Goal: Find contact information: Find contact information

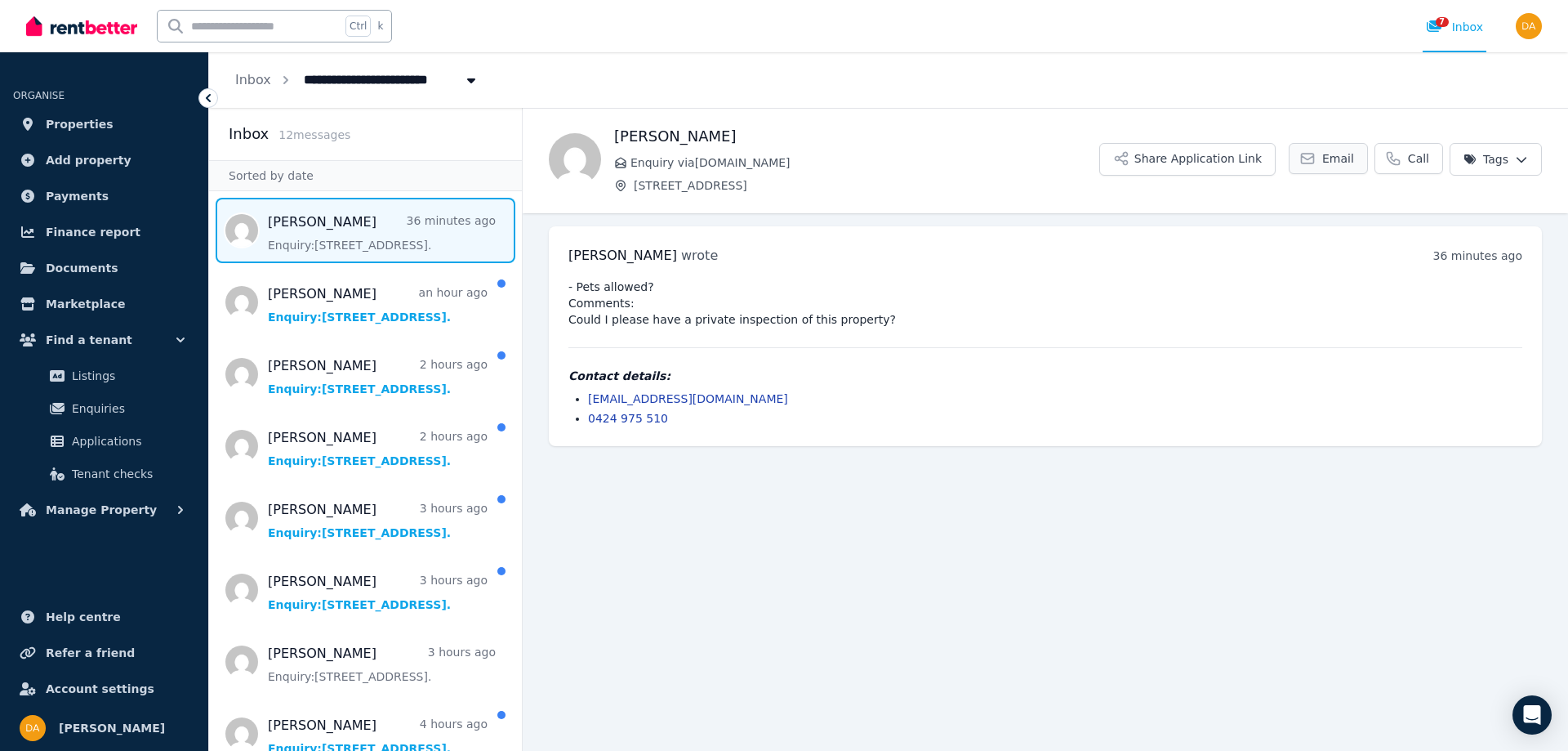
click at [1339, 158] on span "Email" at bounding box center [1337, 158] width 32 height 16
drag, startPoint x: 741, startPoint y: 398, endPoint x: 589, endPoint y: 405, distance: 152.2
click at [589, 405] on li "dravyakunwar11@gmail.com" at bounding box center [1054, 398] width 934 height 16
drag, startPoint x: 611, startPoint y: 404, endPoint x: 1064, endPoint y: 396, distance: 453.1
click at [1064, 396] on li "dravyakunwar11@gmail.com" at bounding box center [1054, 398] width 934 height 16
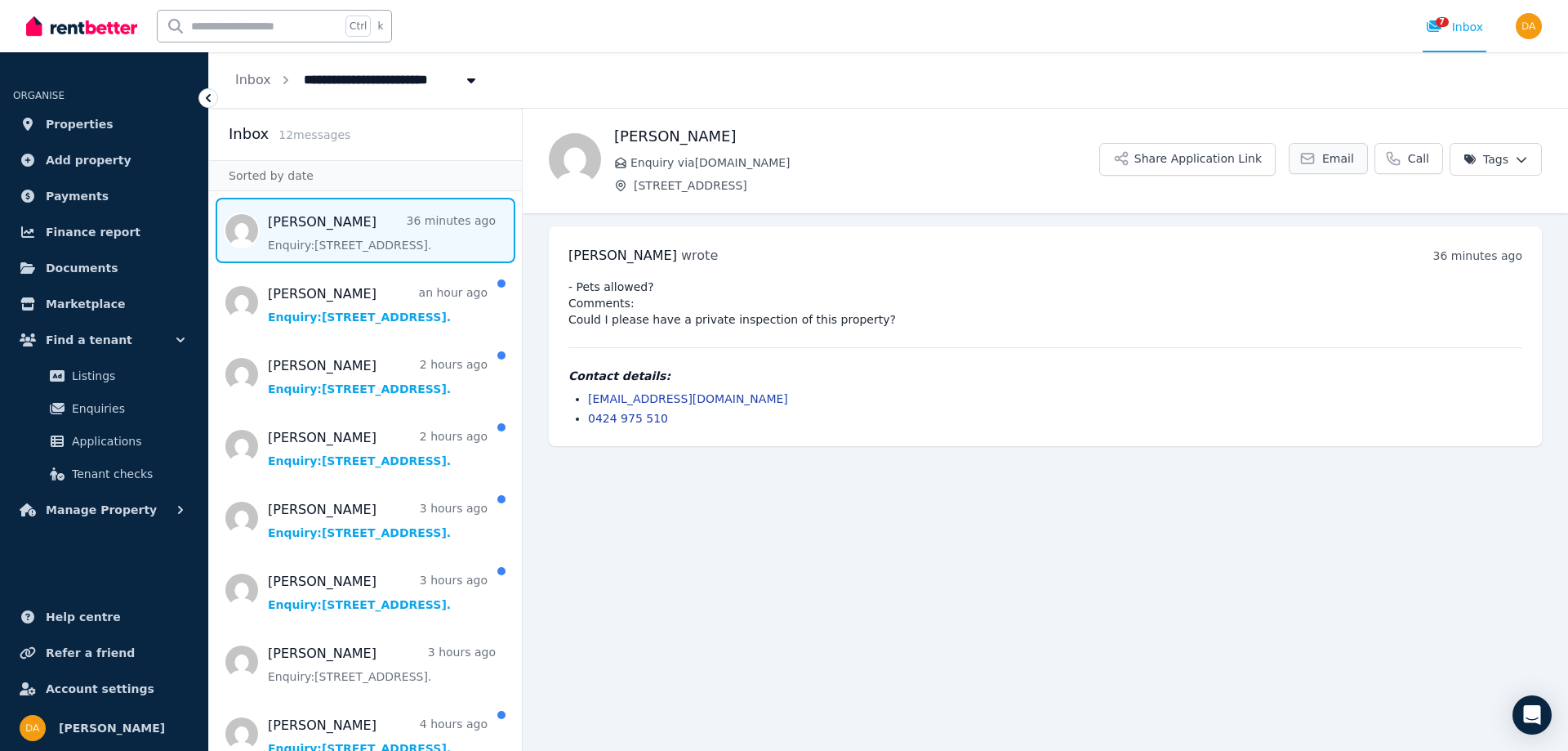
click at [1344, 162] on span "Email" at bounding box center [1337, 158] width 32 height 16
drag, startPoint x: 744, startPoint y: 395, endPoint x: 587, endPoint y: 396, distance: 157.0
click at [587, 396] on ul "dravyakunwar11@gmail.com 0424 975 510" at bounding box center [1045, 408] width 954 height 36
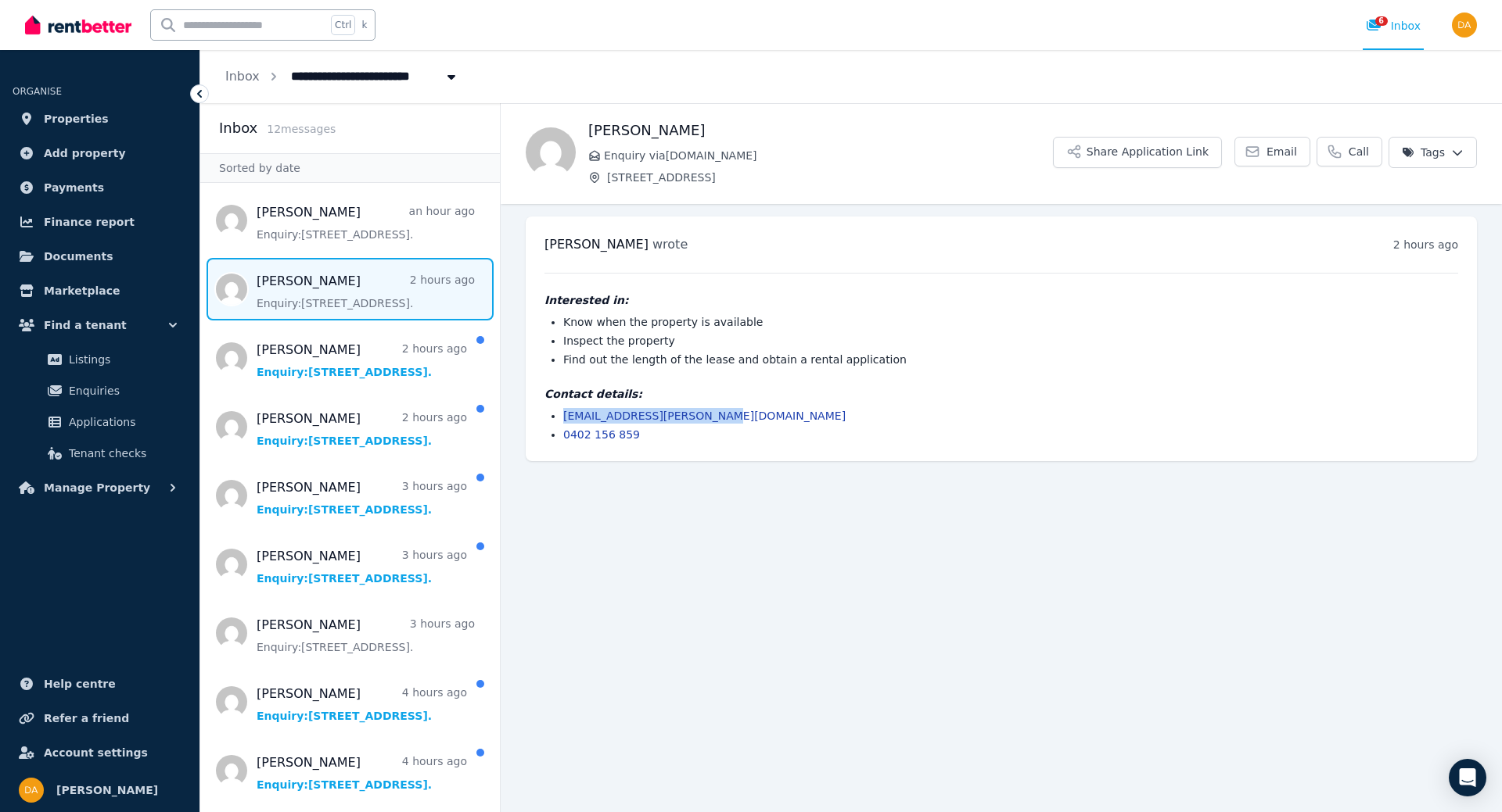
drag, startPoint x: 725, startPoint y: 416, endPoint x: 565, endPoint y: 417, distance: 160.0
click at [565, 417] on li "anshukundu.kundu@gmail.com" at bounding box center [1010, 416] width 895 height 16
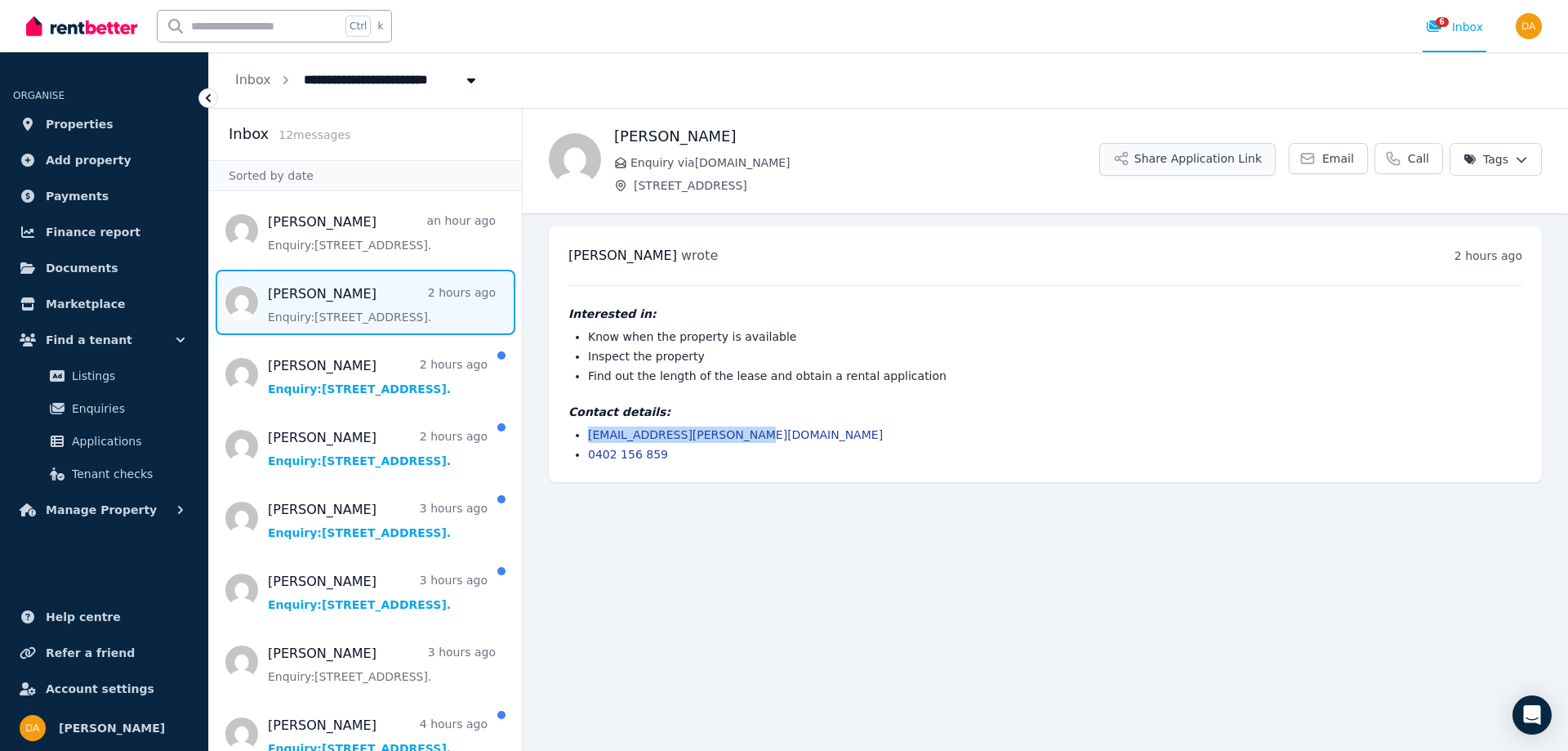
click at [1214, 156] on button "Share Application Link" at bounding box center [1187, 159] width 177 height 32
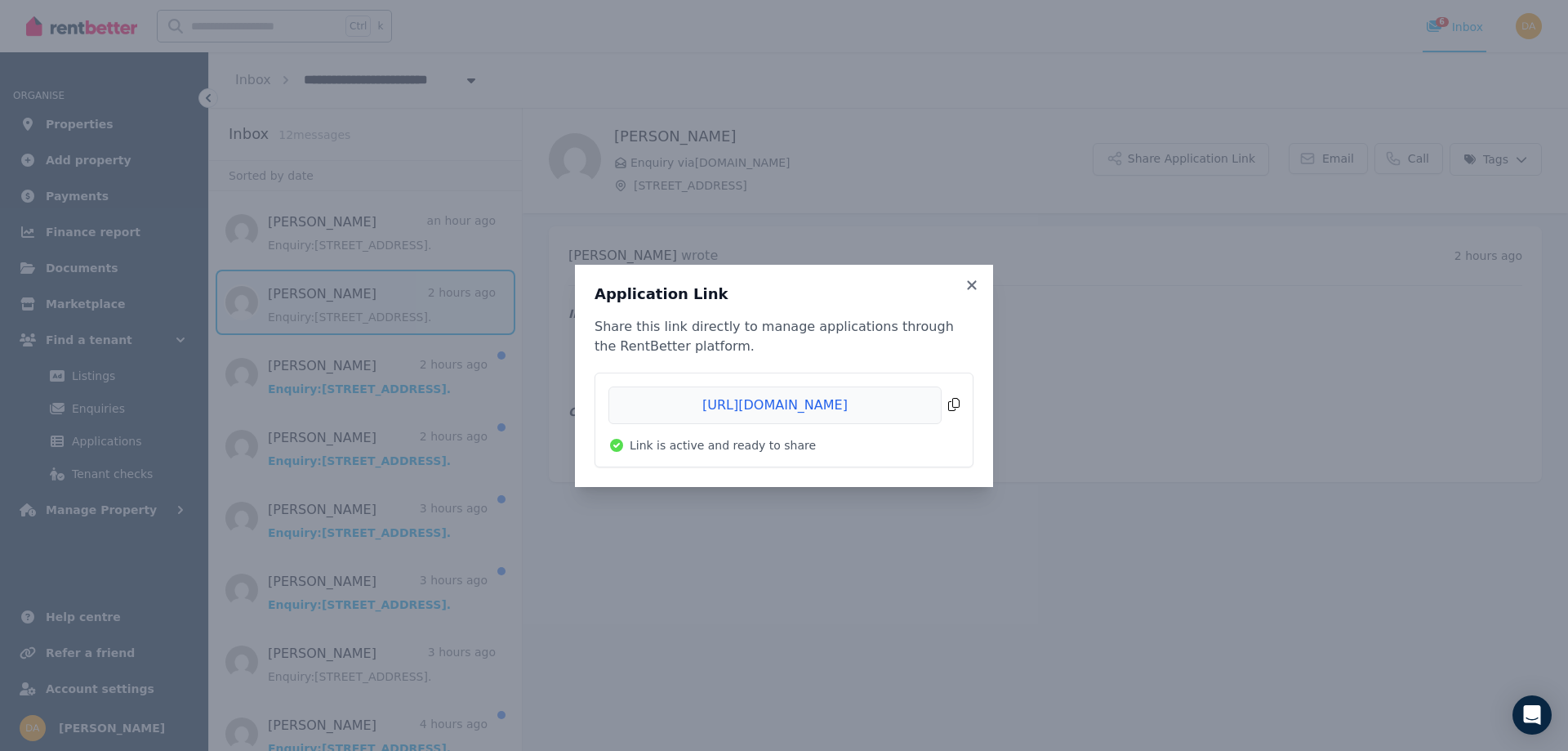
click at [947, 407] on span "Copied!" at bounding box center [784, 405] width 351 height 38
click at [967, 286] on icon at bounding box center [971, 284] width 16 height 15
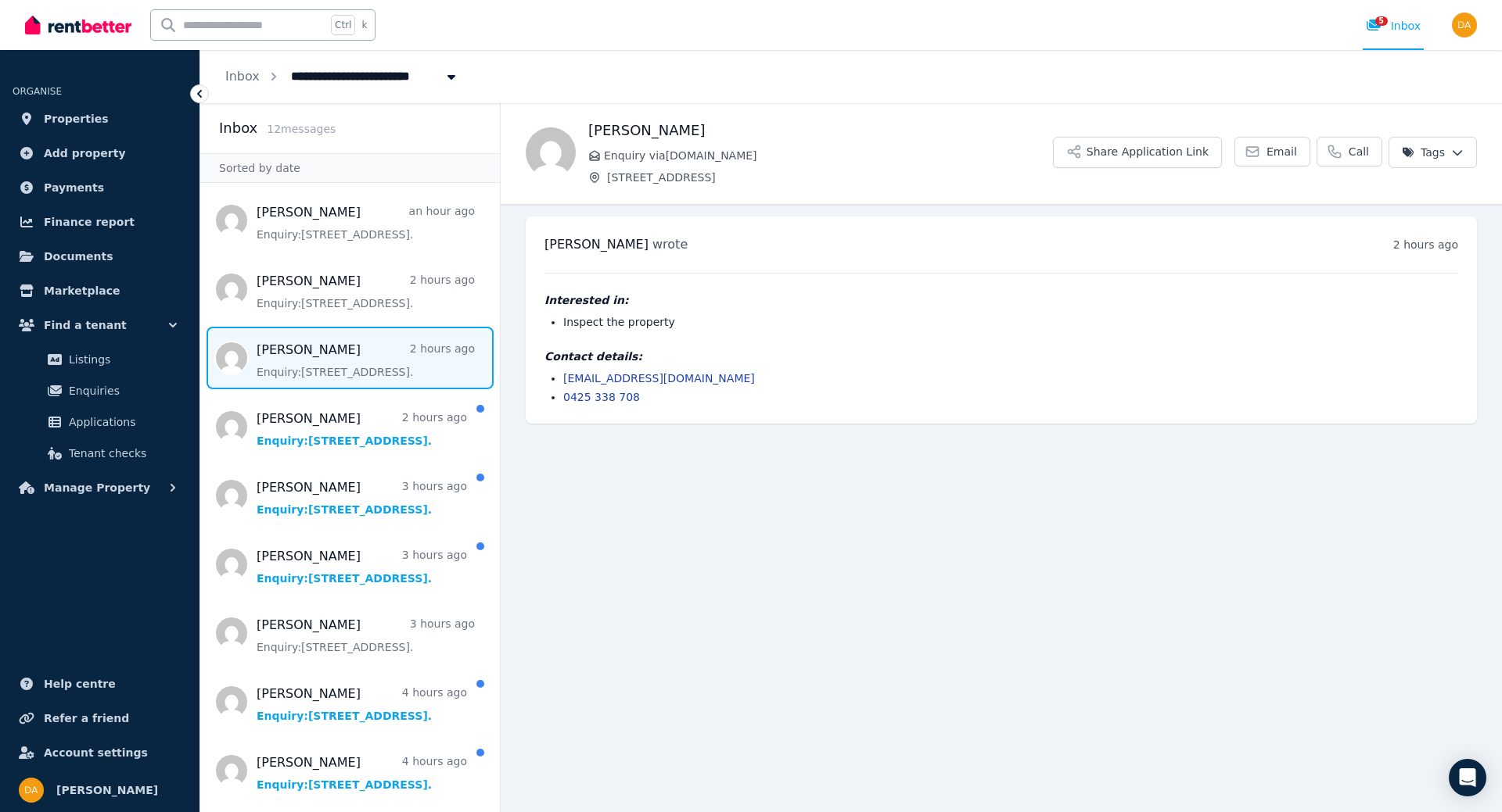
click at [669, 378] on link "advkinjalshukla@gmail.com" at bounding box center [659, 378] width 191 height 12
drag, startPoint x: 703, startPoint y: 383, endPoint x: 565, endPoint y: 383, distance: 138.0
click at [565, 383] on li "advkinjalshukla@gmail.com" at bounding box center [1010, 378] width 895 height 16
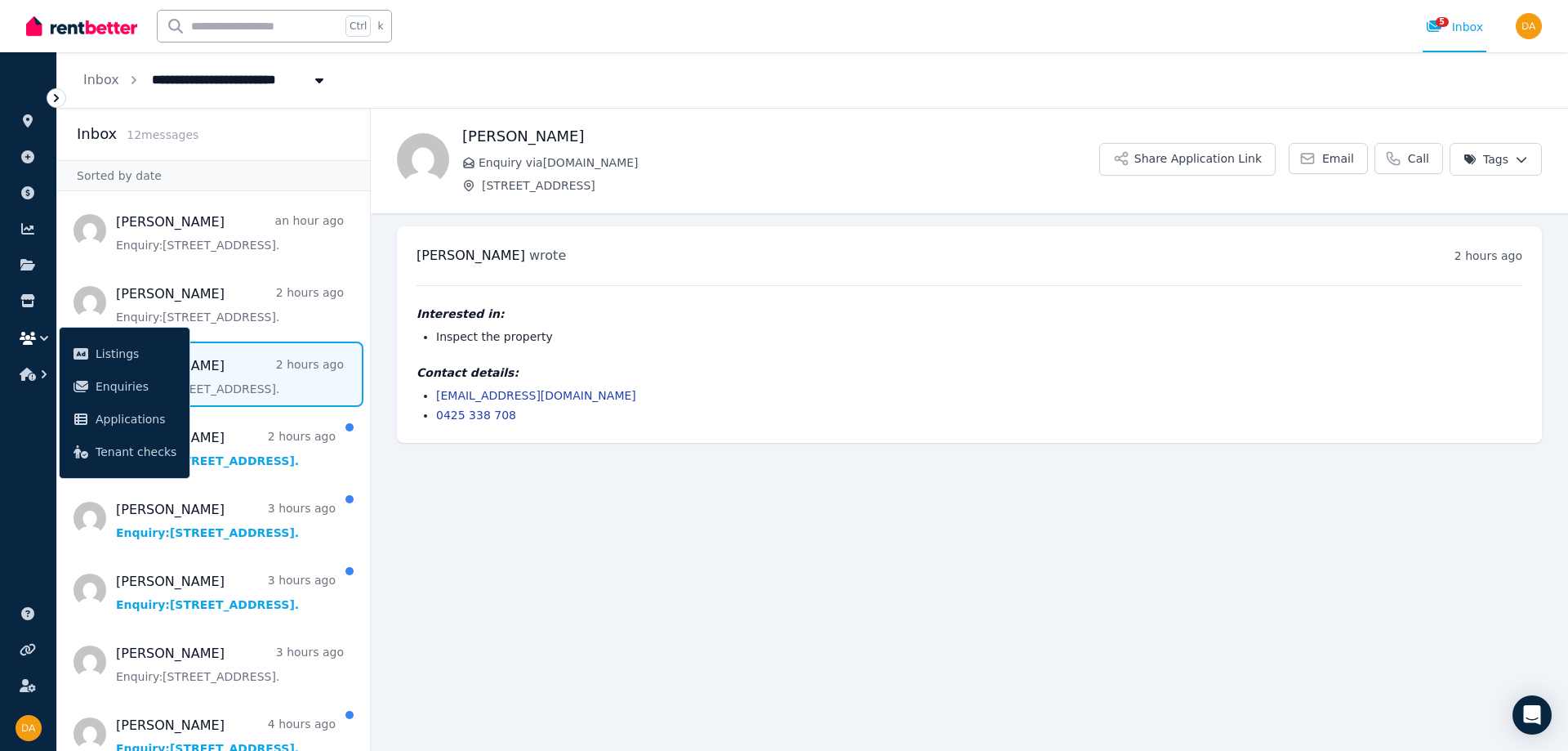
click at [643, 486] on main "Back kinjal Enquiry via RealEstate.com.au 77B Bridge Road, Westmead Share Appli…" at bounding box center [968, 428] width 1197 height 643
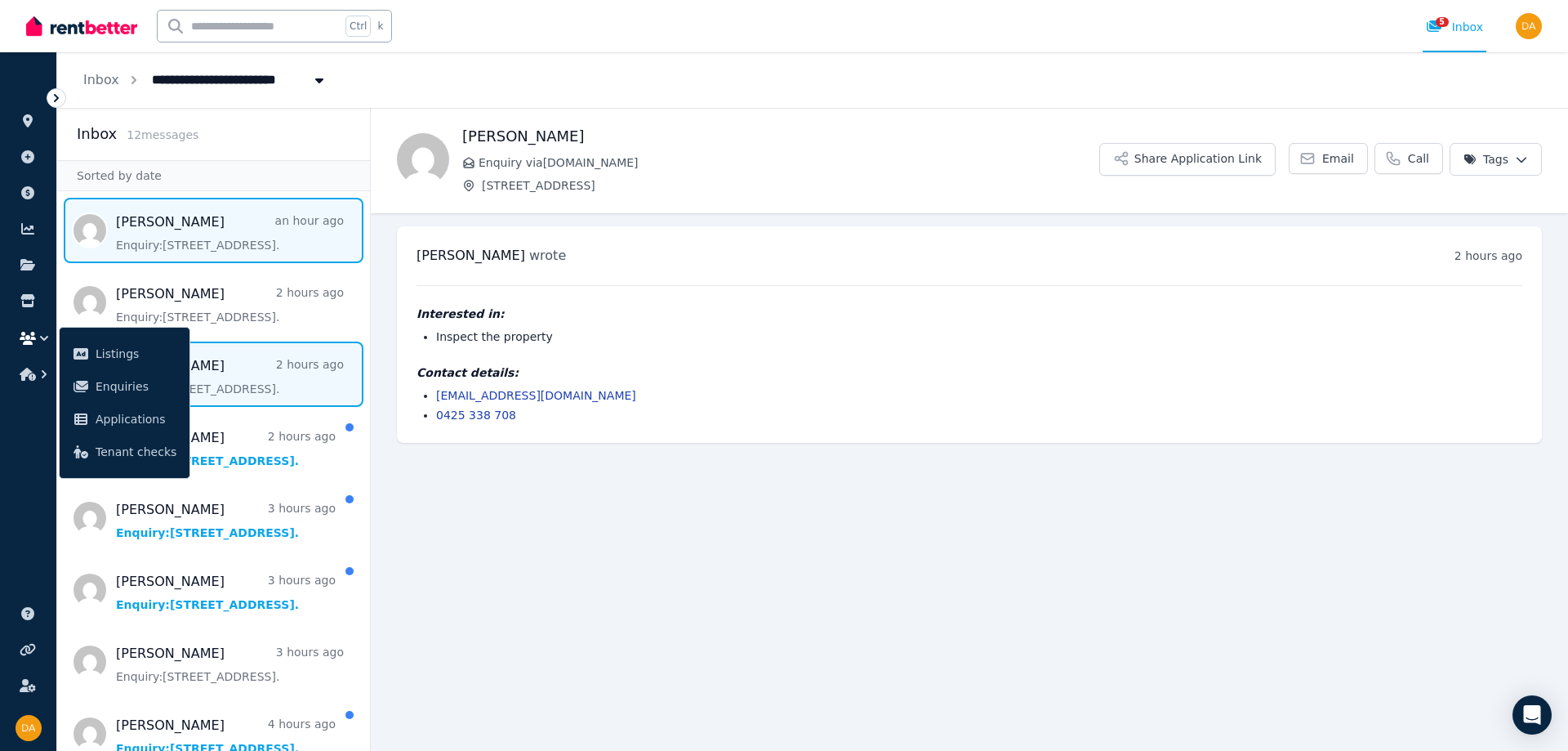
click at [268, 241] on span "Message list" at bounding box center [213, 230] width 313 height 66
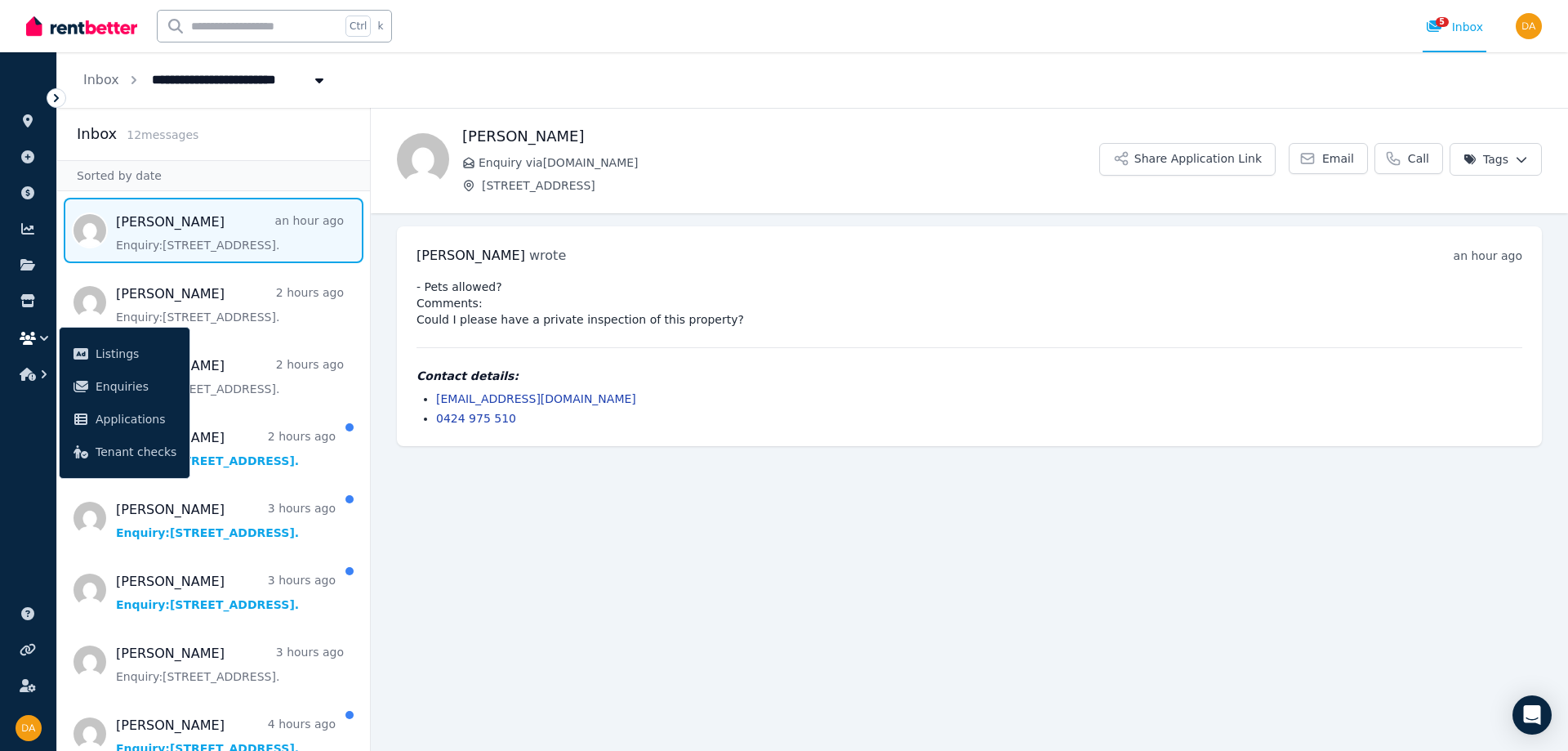
click at [43, 336] on icon "button" at bounding box center [44, 338] width 16 height 16
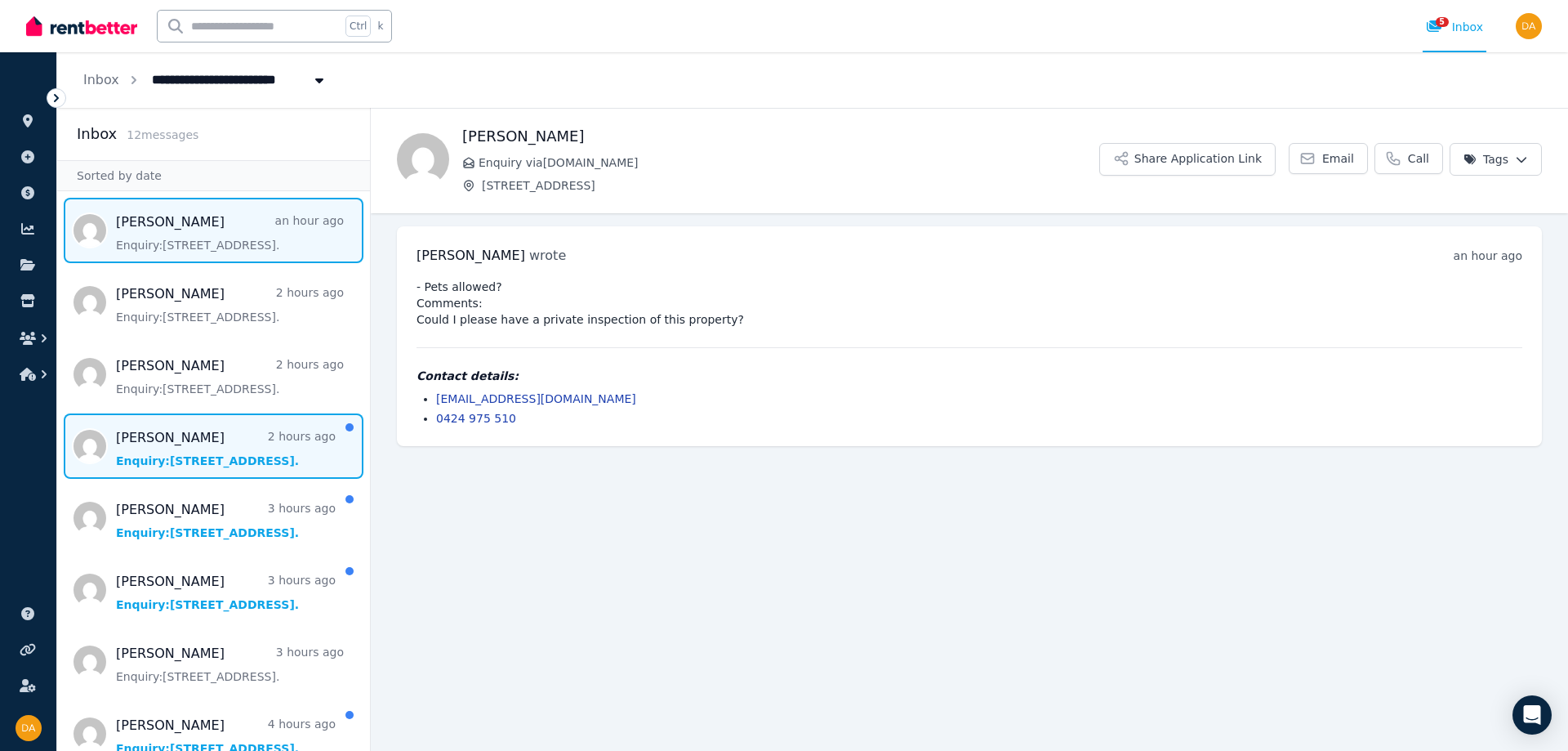
click at [159, 444] on span "Message list" at bounding box center [213, 445] width 313 height 66
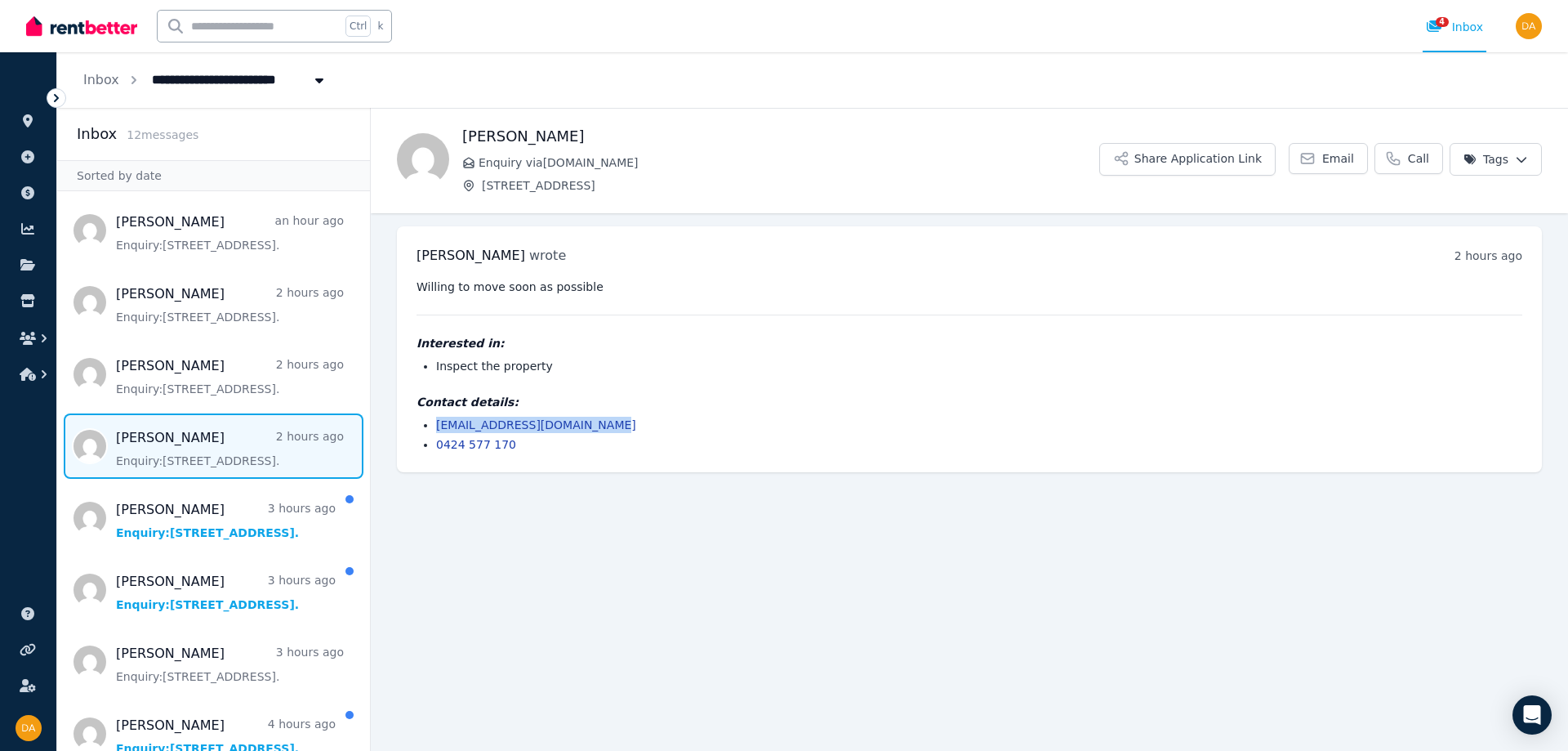
drag, startPoint x: 607, startPoint y: 426, endPoint x: 437, endPoint y: 423, distance: 170.0
click at [437, 423] on li "shrestharohan6161@gmail.com" at bounding box center [979, 424] width 1086 height 16
copy link "shrestharohan6161@gmail.com"
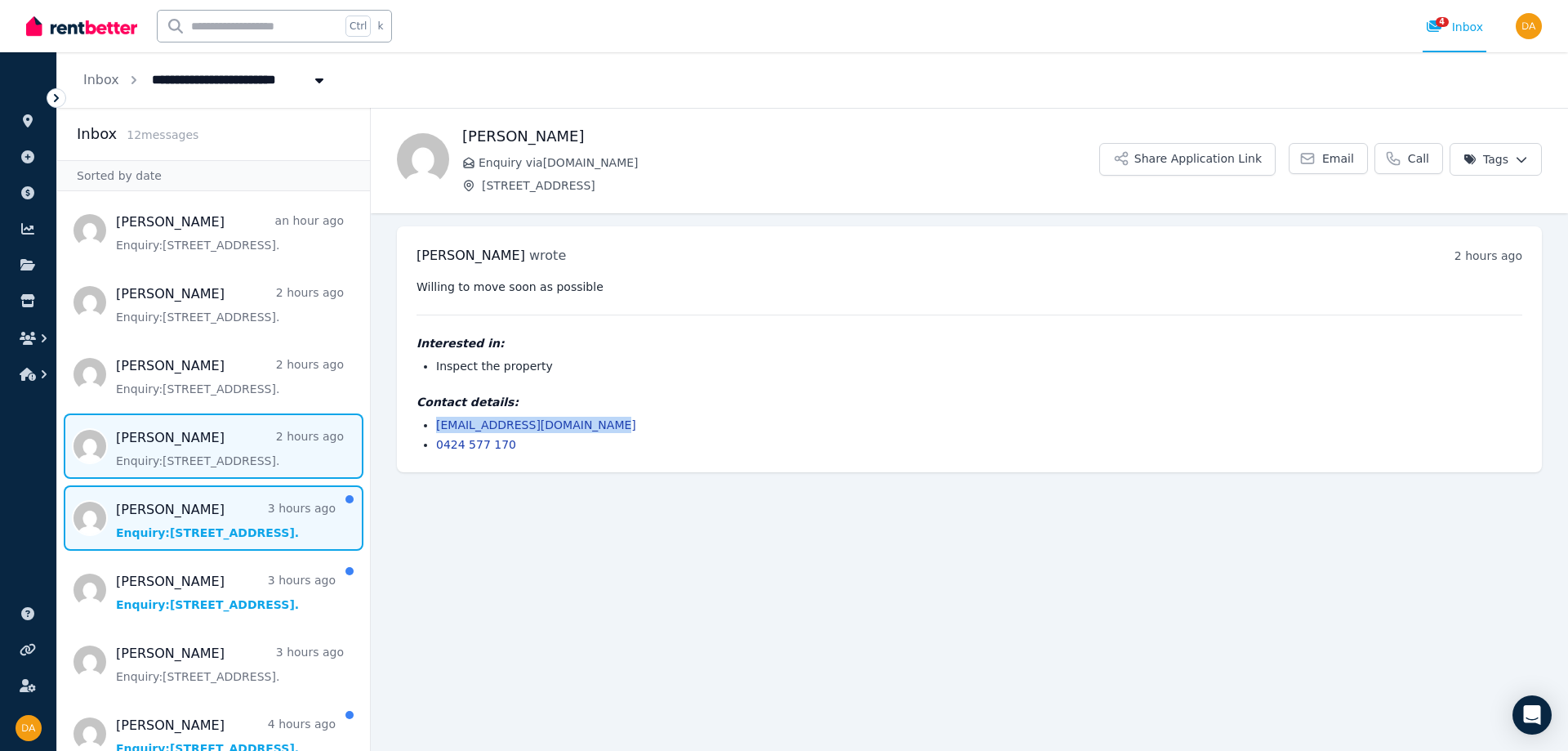
click at [134, 515] on span "Message list" at bounding box center [213, 517] width 313 height 66
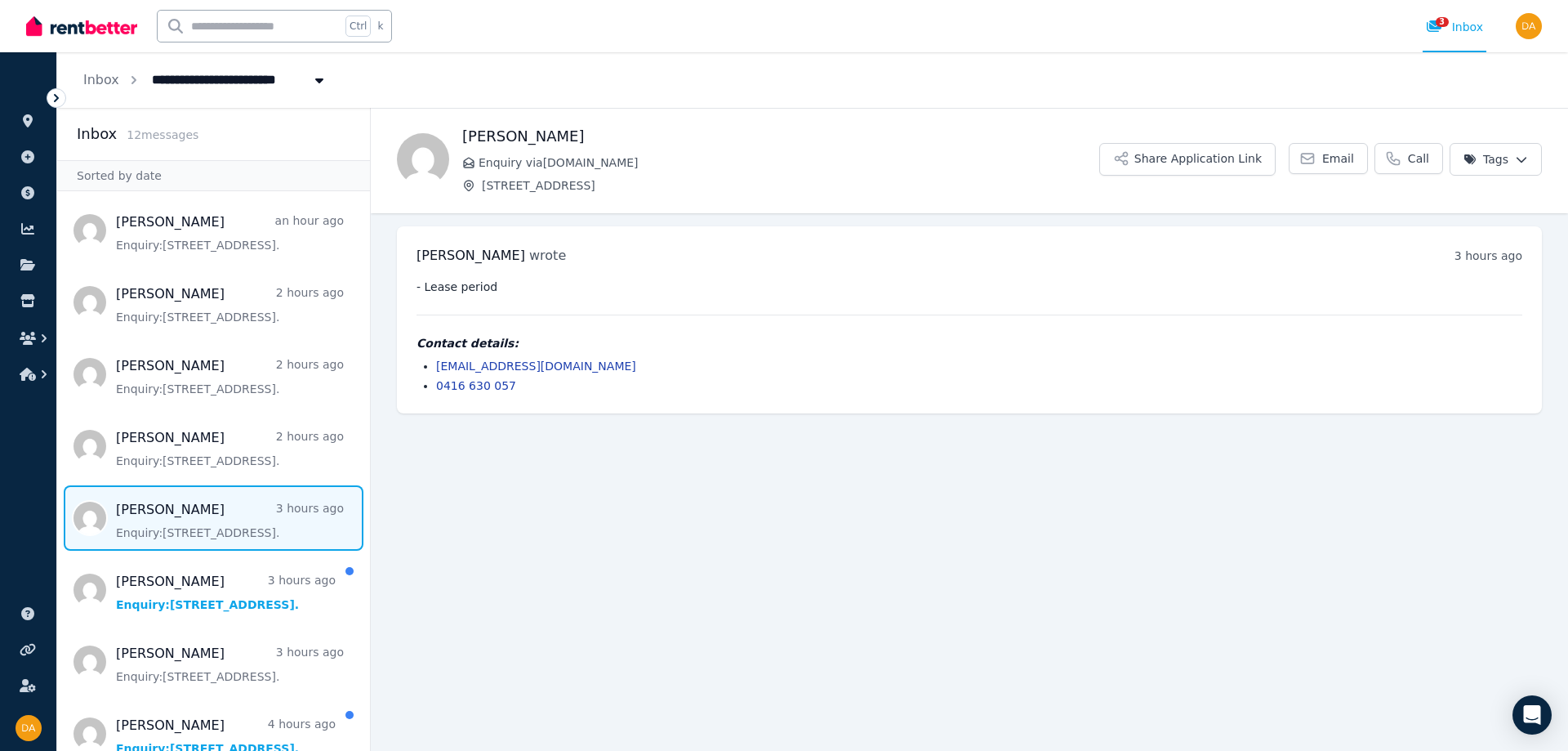
click at [572, 366] on li "[EMAIL_ADDRESS][DOMAIN_NAME]" at bounding box center [979, 365] width 1086 height 16
drag, startPoint x: 560, startPoint y: 366, endPoint x: 436, endPoint y: 362, distance: 124.1
click at [436, 362] on li "[EMAIL_ADDRESS][DOMAIN_NAME]" at bounding box center [979, 365] width 1086 height 16
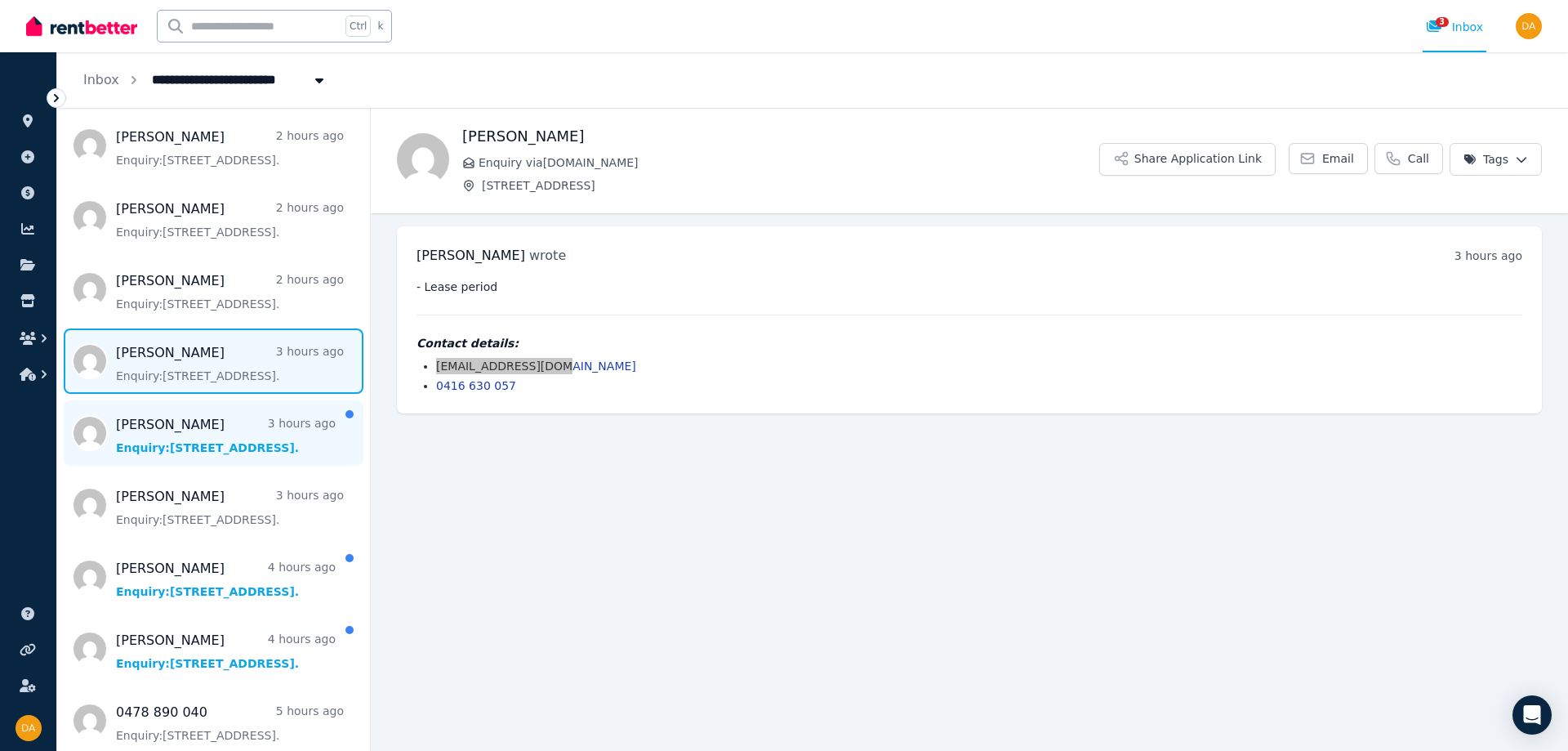
scroll to position [163, 0]
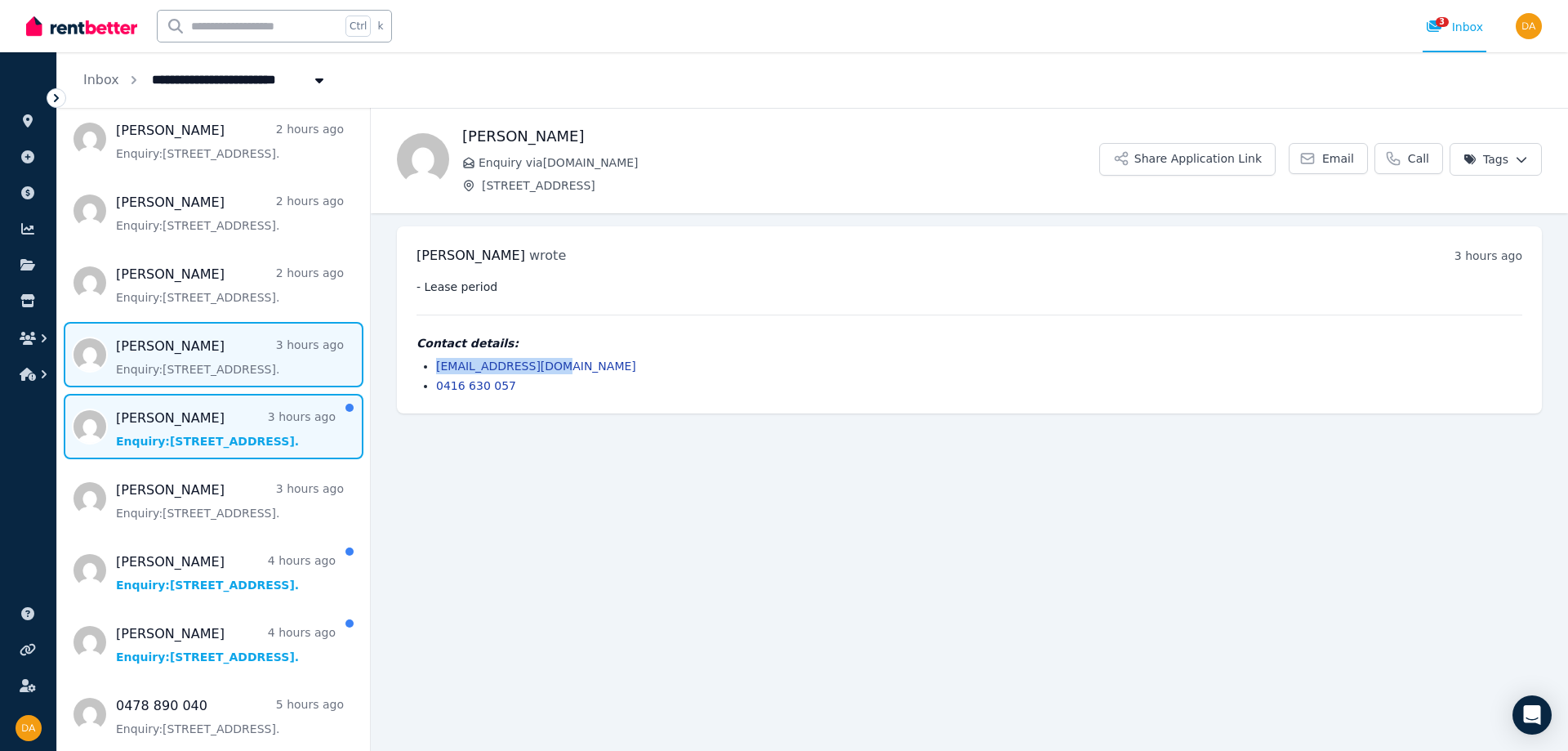
click at [160, 423] on span "Message list" at bounding box center [213, 426] width 313 height 66
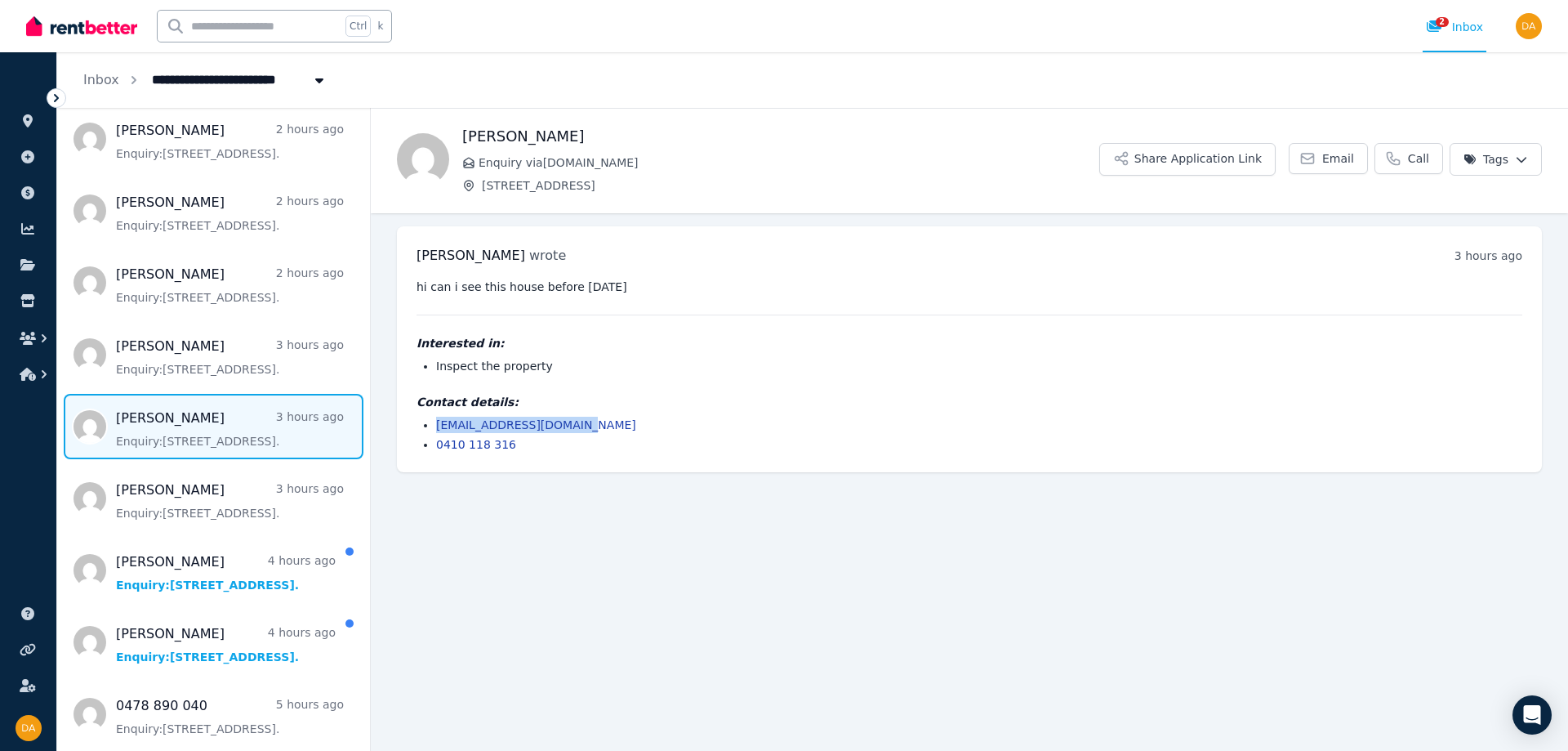
drag, startPoint x: 574, startPoint y: 427, endPoint x: 438, endPoint y: 427, distance: 136.0
click at [438, 427] on li "razan.barbari@gmail.com" at bounding box center [979, 424] width 1086 height 16
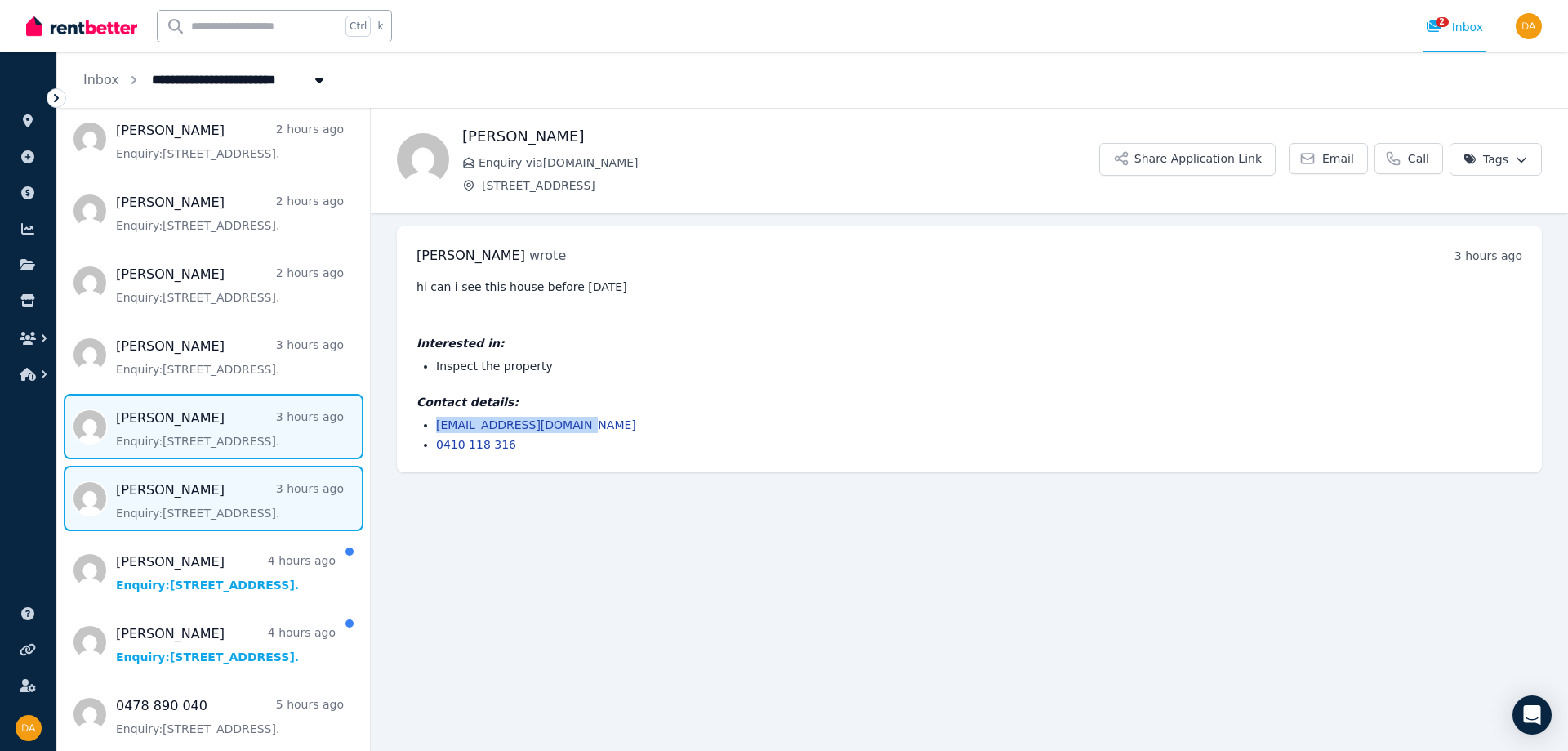
click at [161, 515] on span "Message list" at bounding box center [213, 498] width 313 height 66
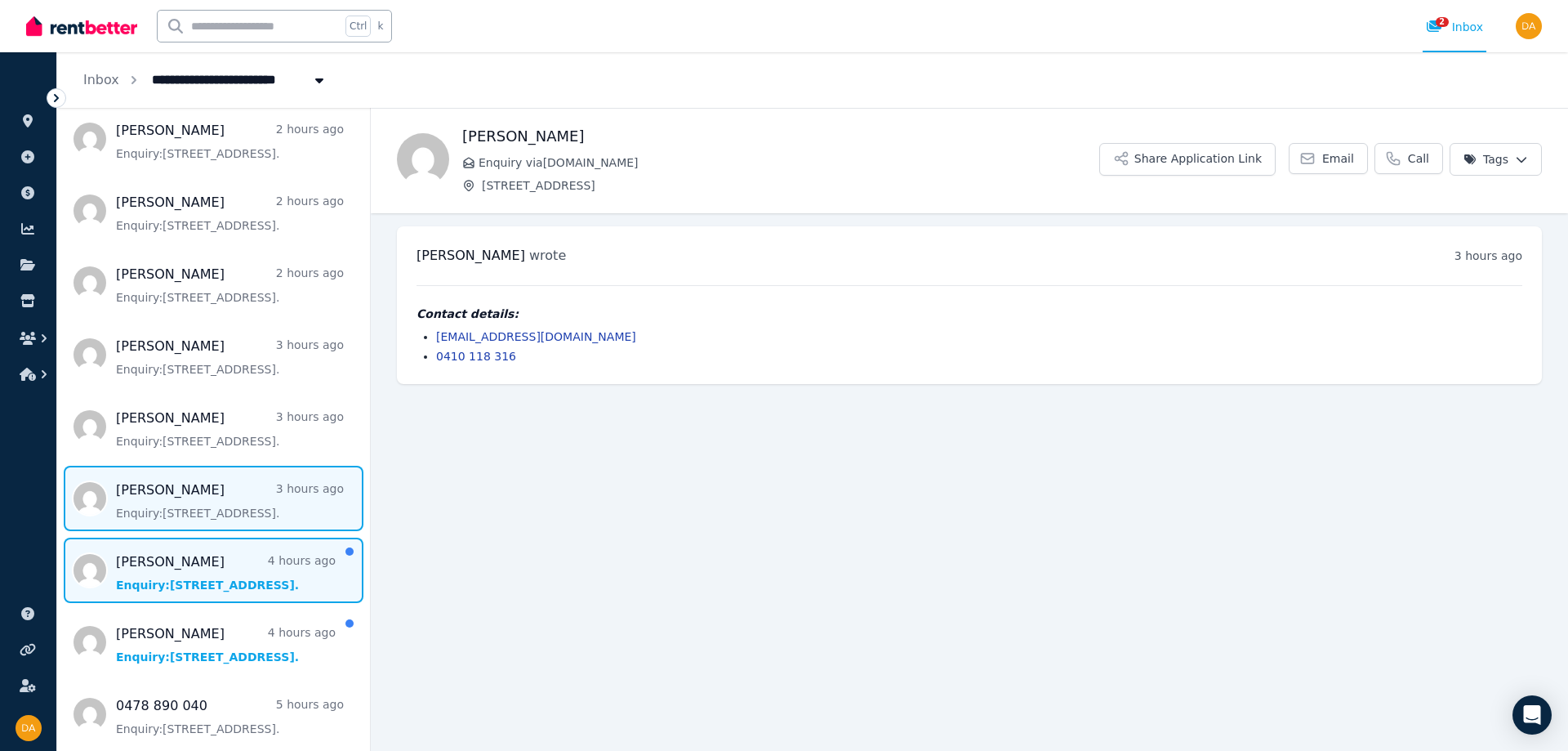
click at [162, 568] on span "Message list" at bounding box center [213, 570] width 313 height 66
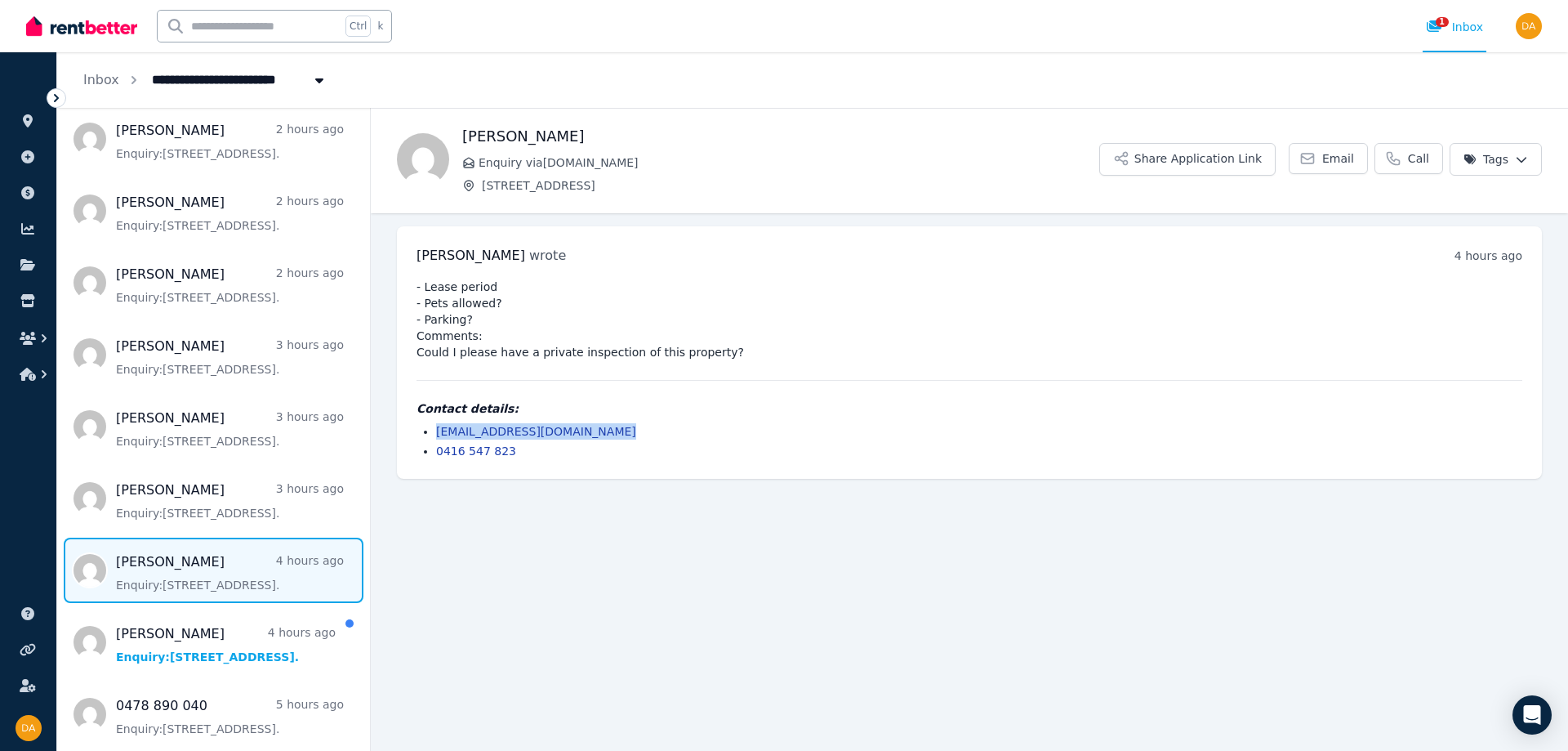
drag, startPoint x: 609, startPoint y: 429, endPoint x: 433, endPoint y: 430, distance: 176.0
click at [433, 430] on ul "samirshrestha2054@icloud.com 0416 547 823" at bounding box center [969, 441] width 1106 height 36
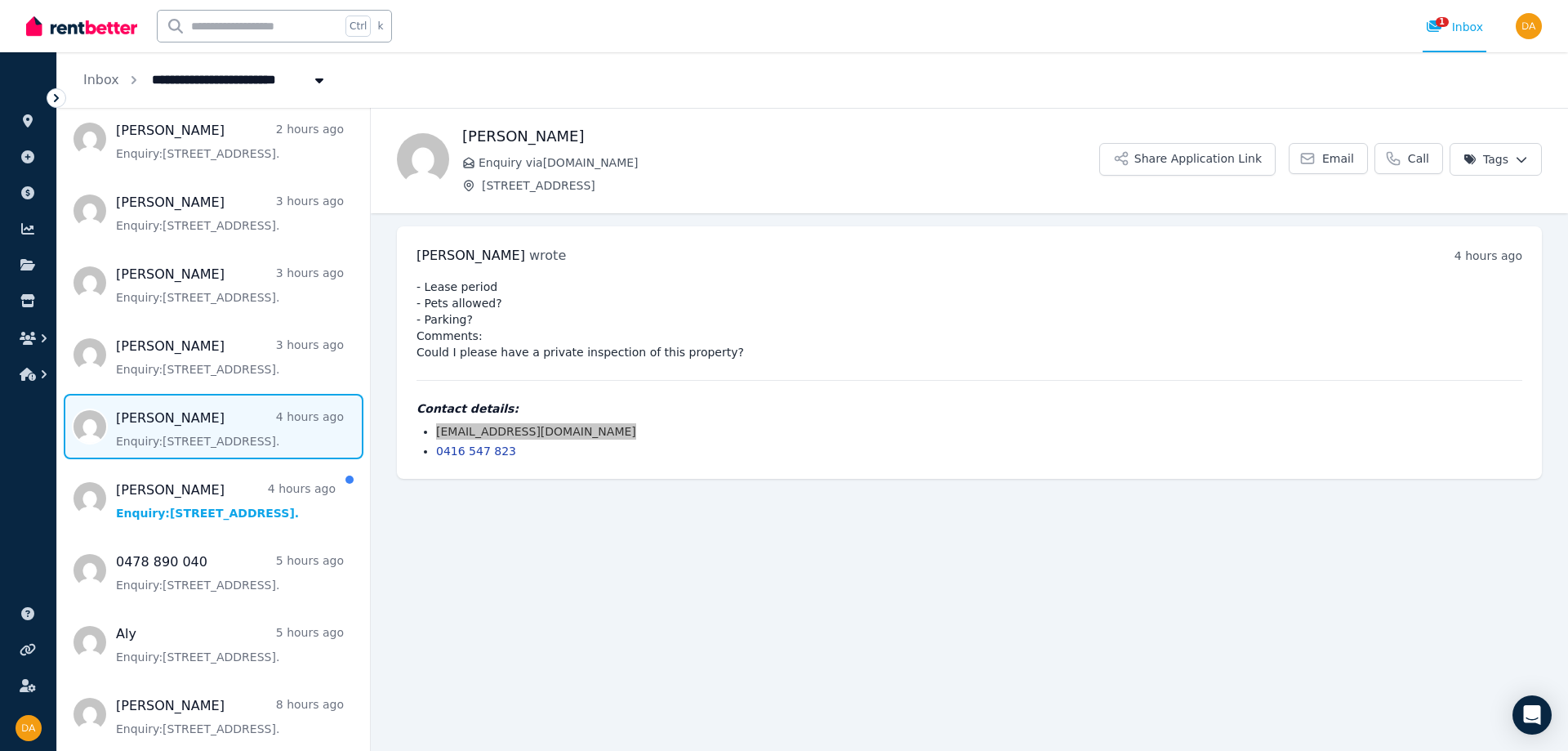
scroll to position [310, 0]
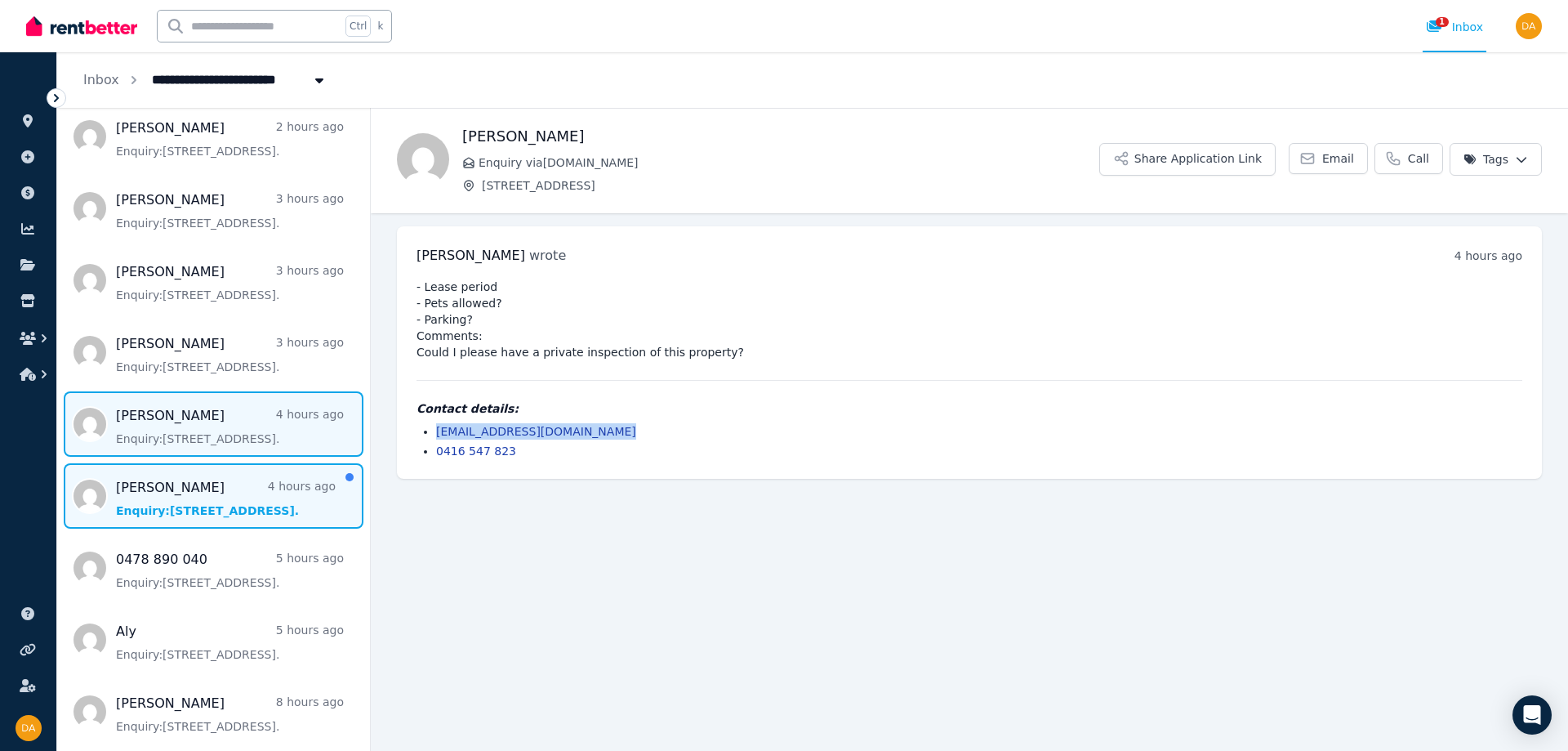
drag, startPoint x: 160, startPoint y: 480, endPoint x: 142, endPoint y: 476, distance: 18.4
click at [160, 480] on span "Message list" at bounding box center [213, 496] width 313 height 66
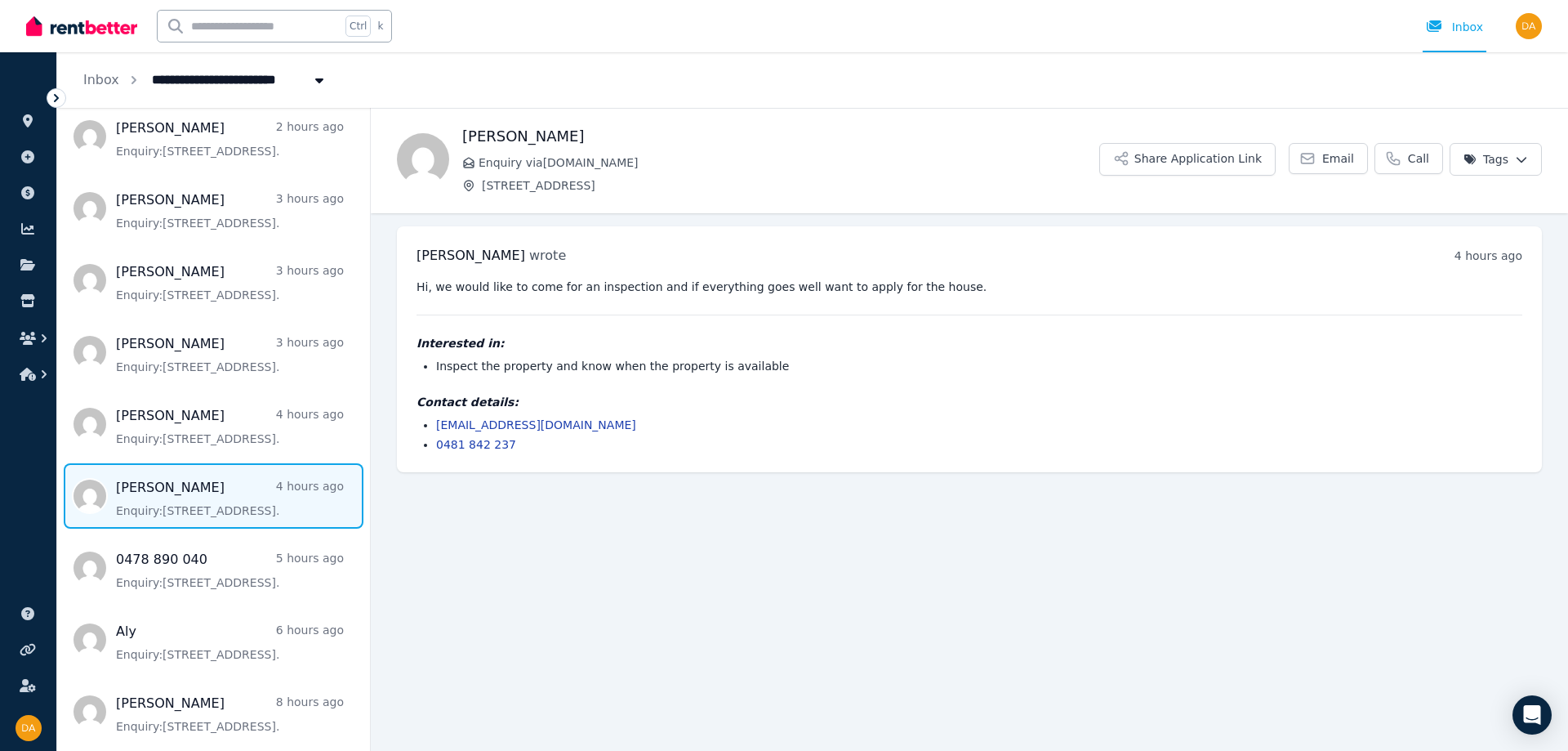
drag, startPoint x: 155, startPoint y: 501, endPoint x: 315, endPoint y: 521, distance: 161.2
click at [155, 501] on span "Message list" at bounding box center [213, 496] width 313 height 66
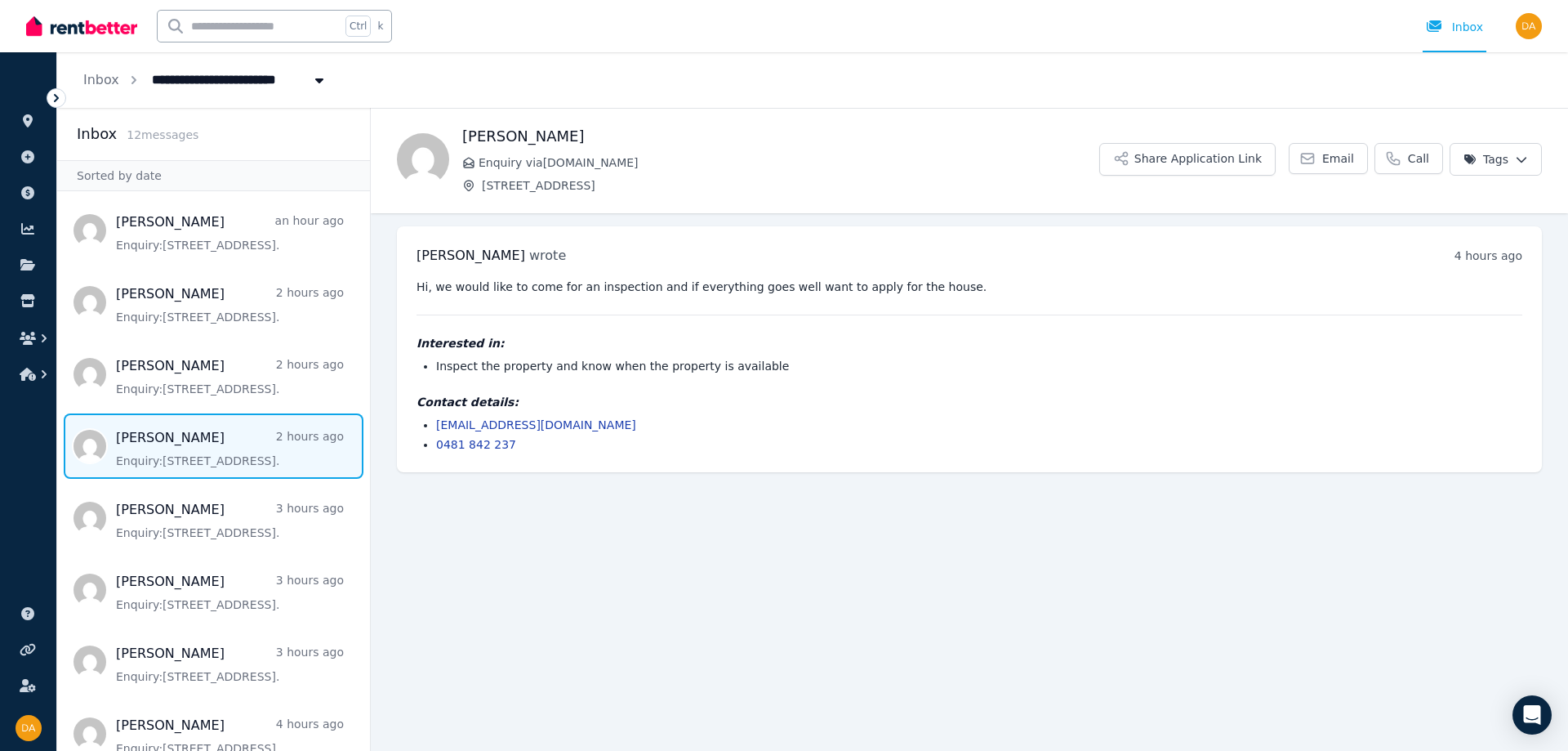
click at [191, 456] on span "Message list" at bounding box center [213, 445] width 313 height 66
